Goal: Transaction & Acquisition: Purchase product/service

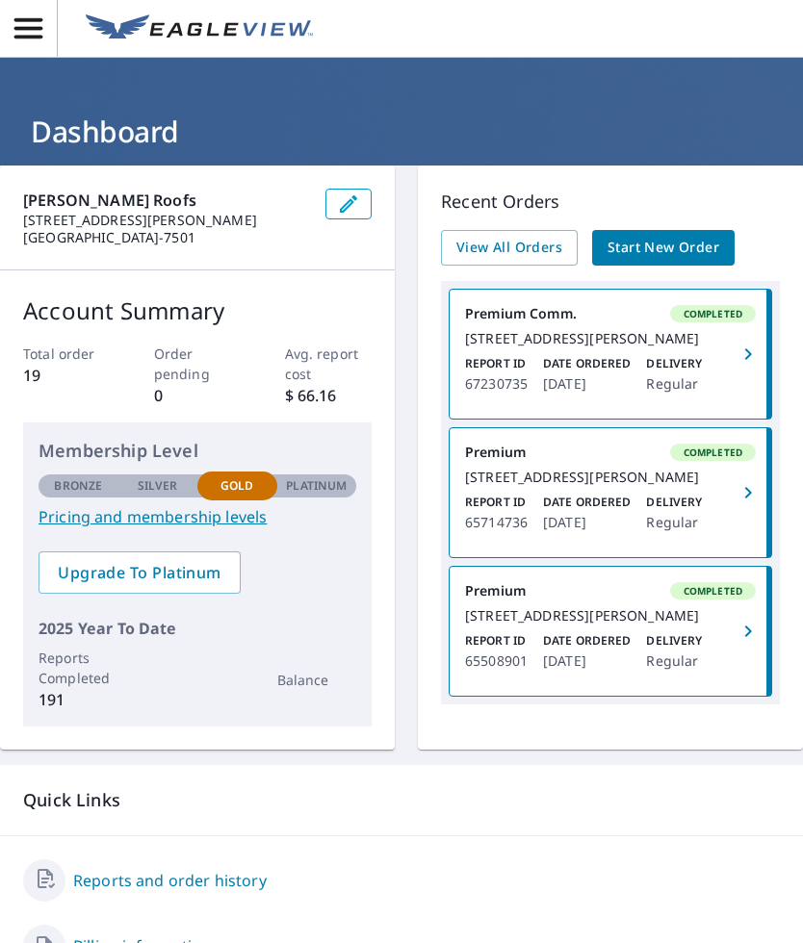
click at [683, 230] on link "Start New Order" at bounding box center [663, 248] width 142 height 36
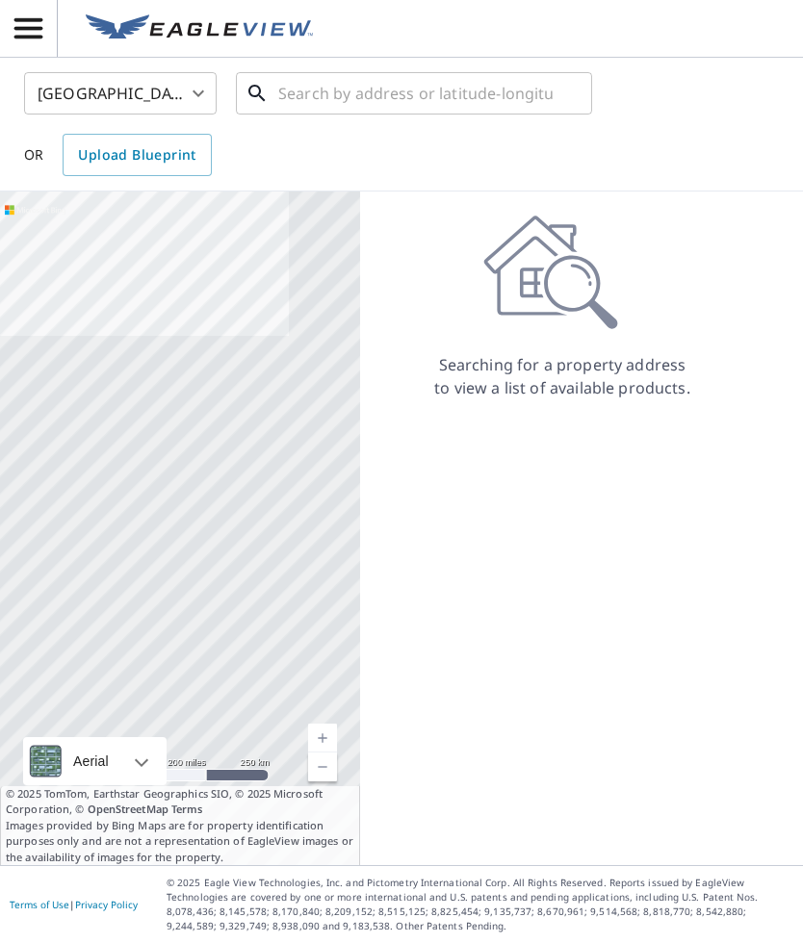
click at [429, 102] on input "text" at bounding box center [415, 93] width 274 height 54
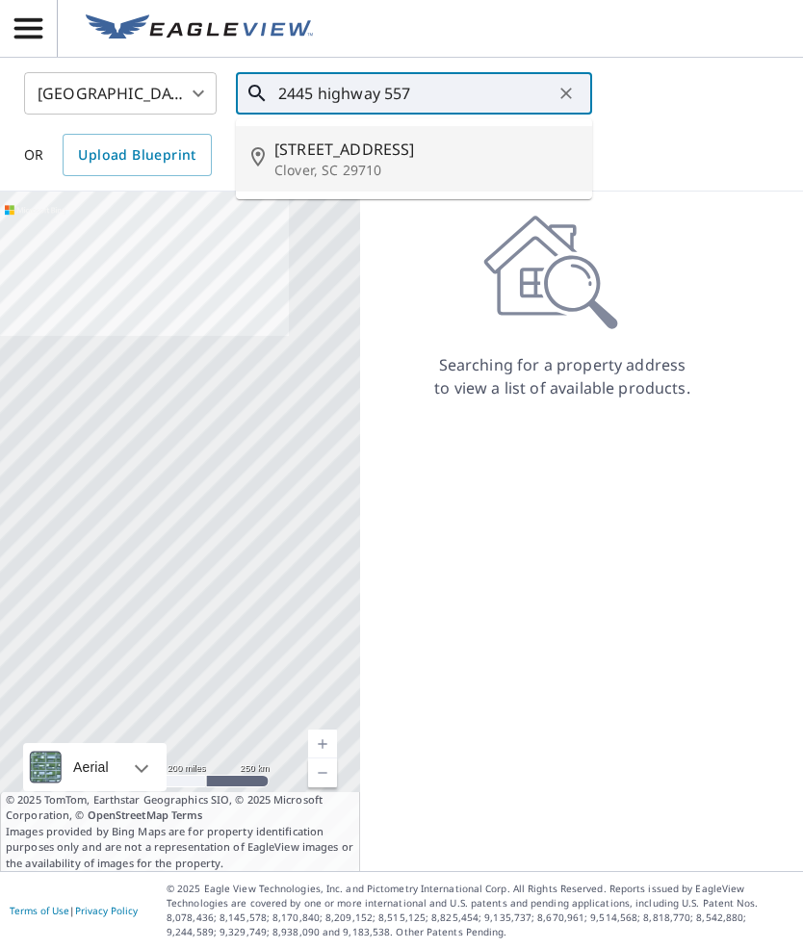
click at [336, 175] on p "Clover, SC 29710" at bounding box center [425, 170] width 302 height 19
type input "[STREET_ADDRESS]"
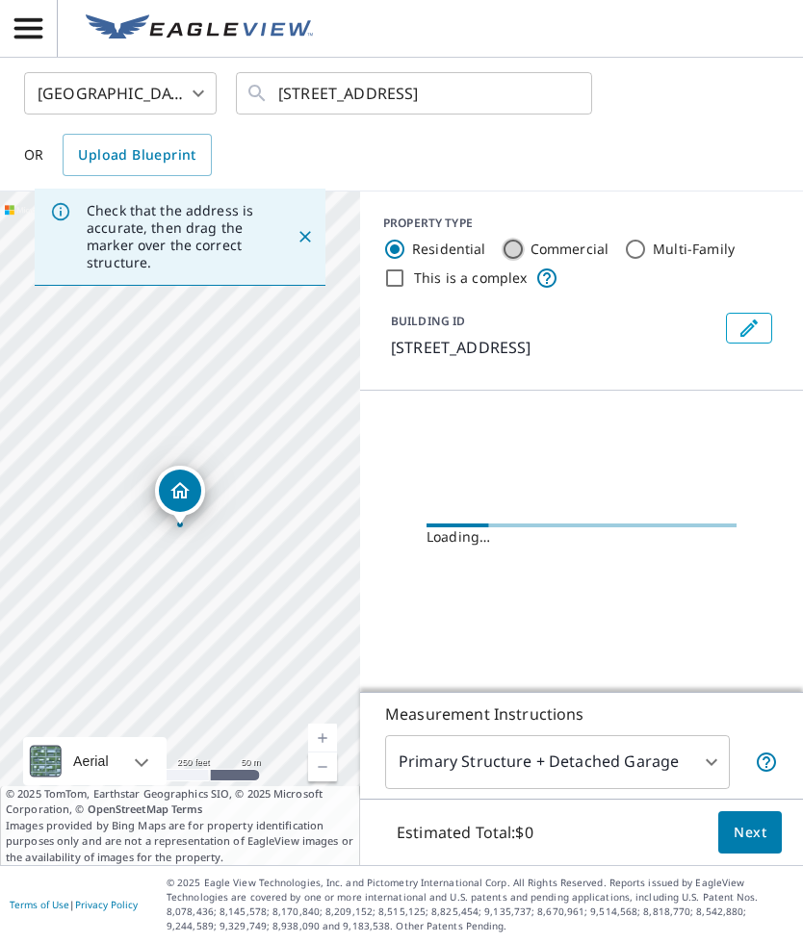
click at [513, 252] on input "Commercial" at bounding box center [513, 249] width 23 height 23
radio input "true"
type input "4"
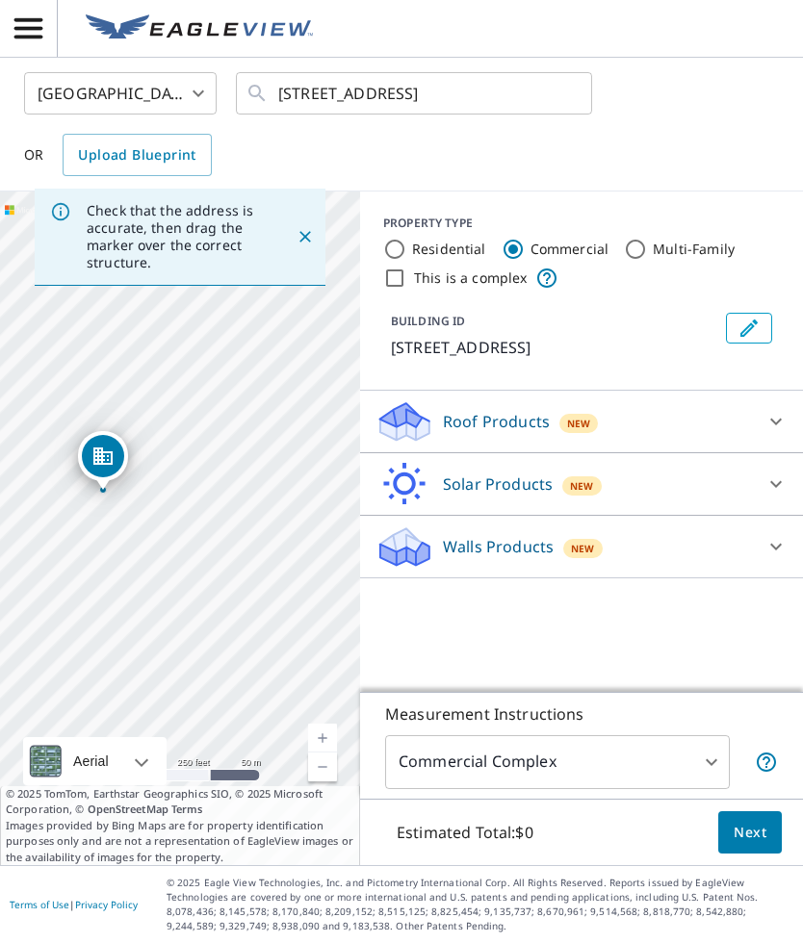
click at [711, 408] on div "Roof Products New" at bounding box center [563, 422] width 377 height 45
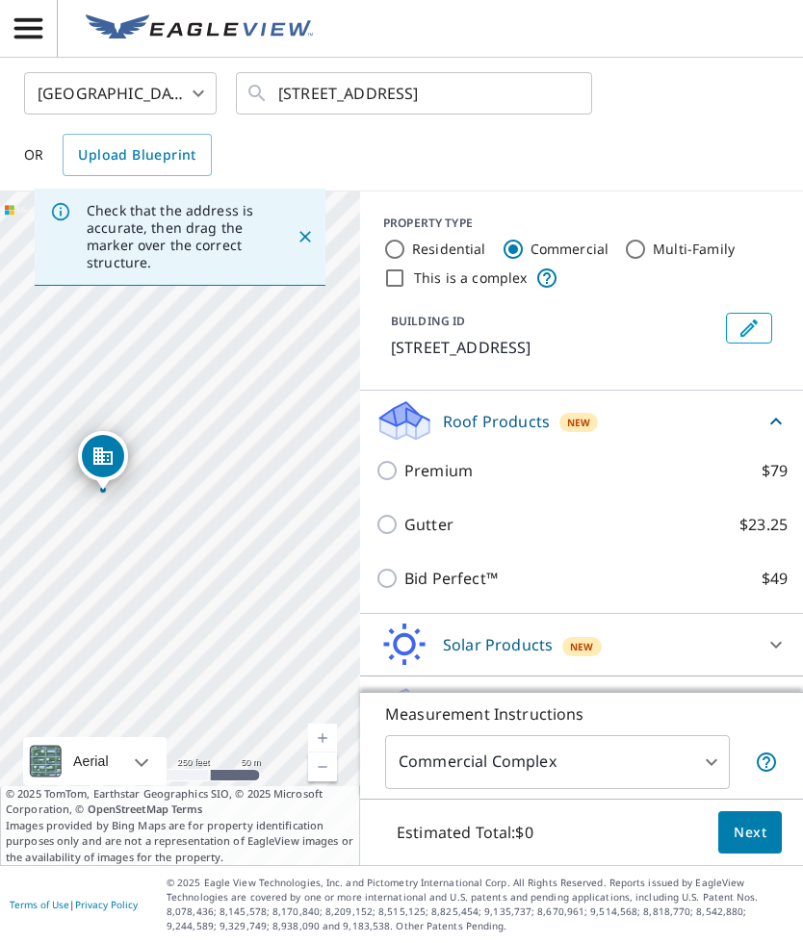
click at [706, 477] on label "Premium $79" at bounding box center [595, 470] width 383 height 23
click at [404, 477] on input "Premium $79" at bounding box center [389, 470] width 29 height 23
checkbox input "true"
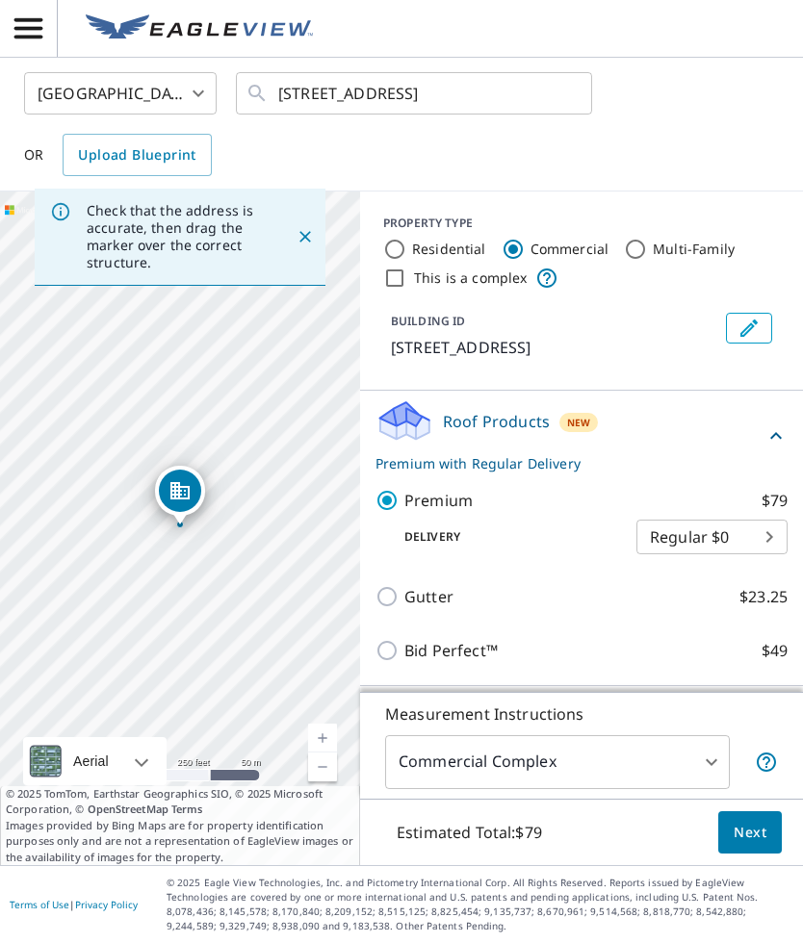
click at [542, 281] on icon at bounding box center [546, 278] width 19 height 19
click at [542, 274] on icon at bounding box center [546, 278] width 19 height 19
click at [549, 274] on icon at bounding box center [546, 278] width 23 height 23
click at [771, 760] on icon at bounding box center [766, 762] width 23 height 23
click at [748, 327] on icon "Edit building 1" at bounding box center [748, 328] width 17 height 17
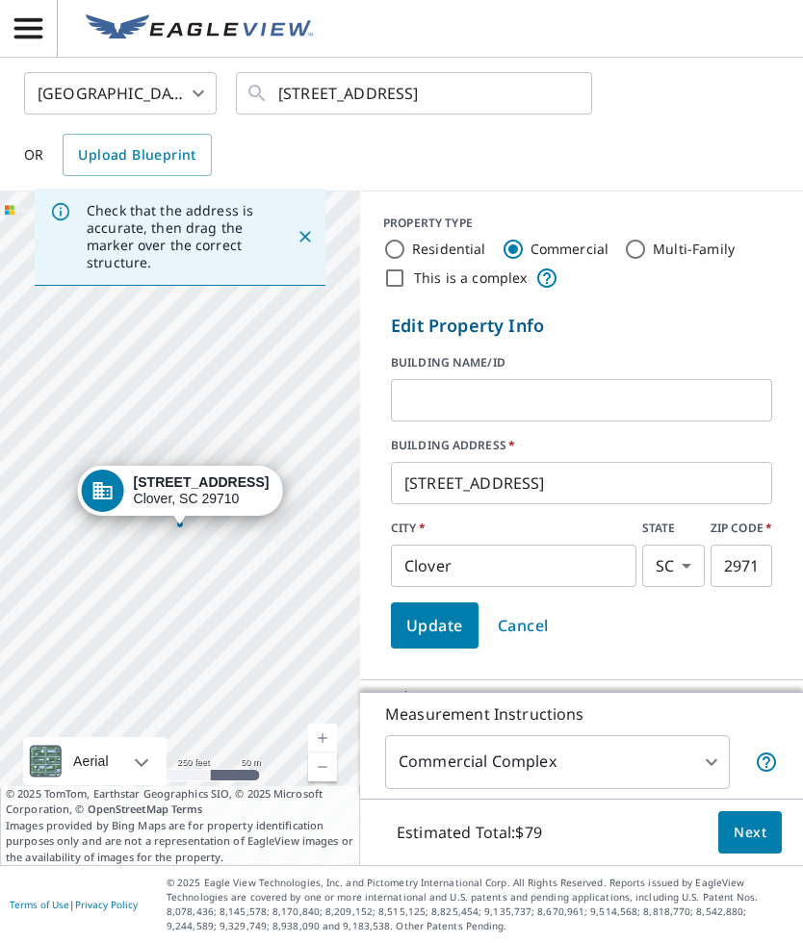
click at [712, 158] on div "[GEOGRAPHIC_DATA] [GEOGRAPHIC_DATA] ​ [STREET_ADDRESS] ​ OR Upload Blueprint" at bounding box center [395, 124] width 770 height 104
